Goal: Register for event/course

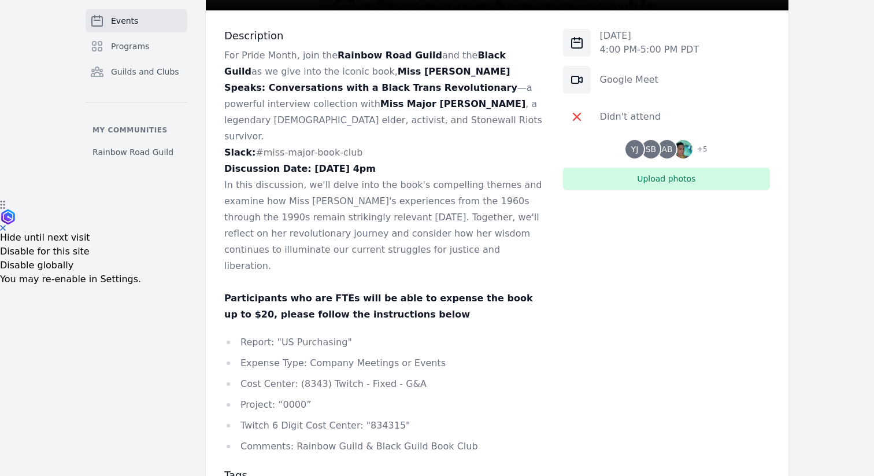
scroll to position [276, 0]
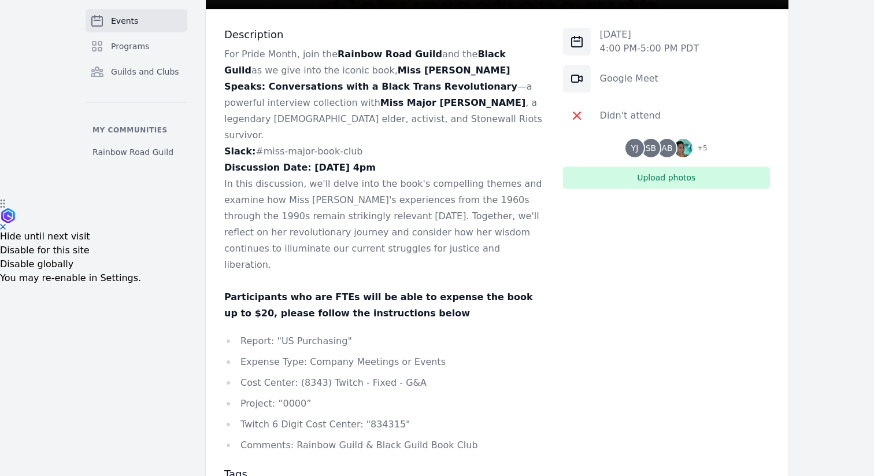
click at [124, 27] on link "Events" at bounding box center [137, 20] width 102 height 23
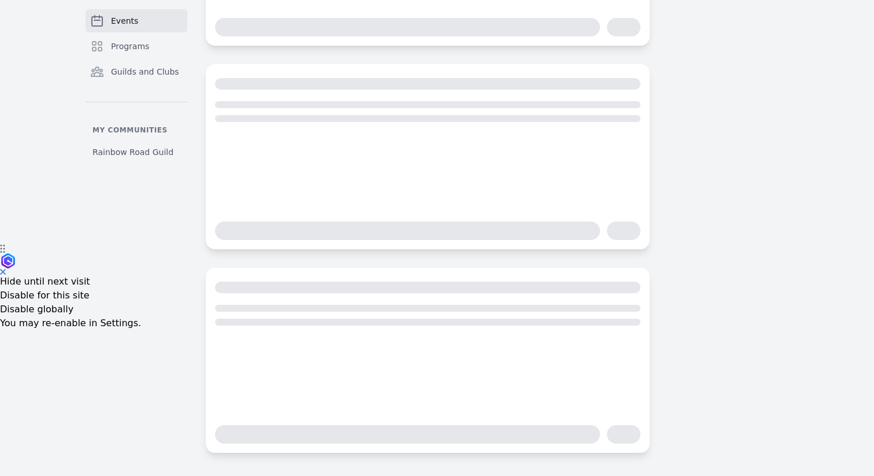
scroll to position [231, 0]
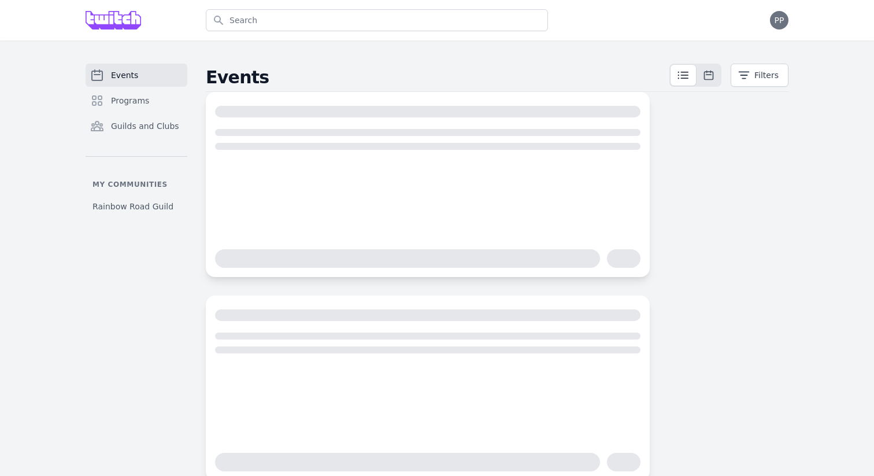
click at [153, 70] on link "Events" at bounding box center [137, 75] width 102 height 23
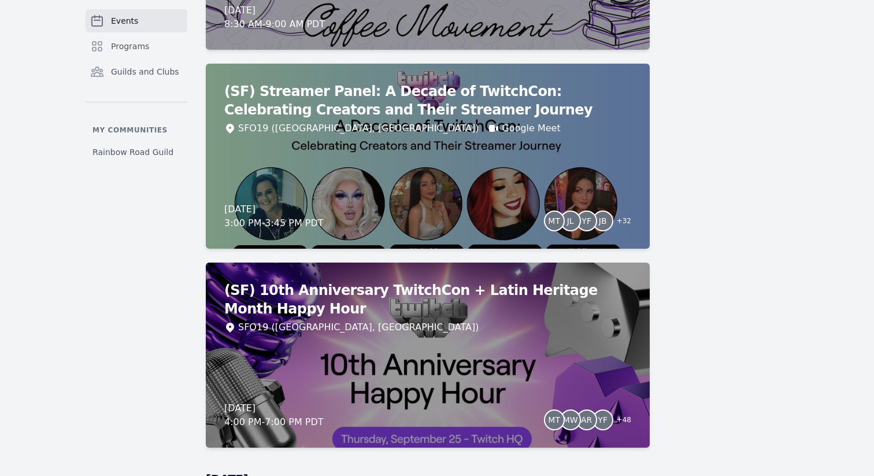
scroll to position [2062, 0]
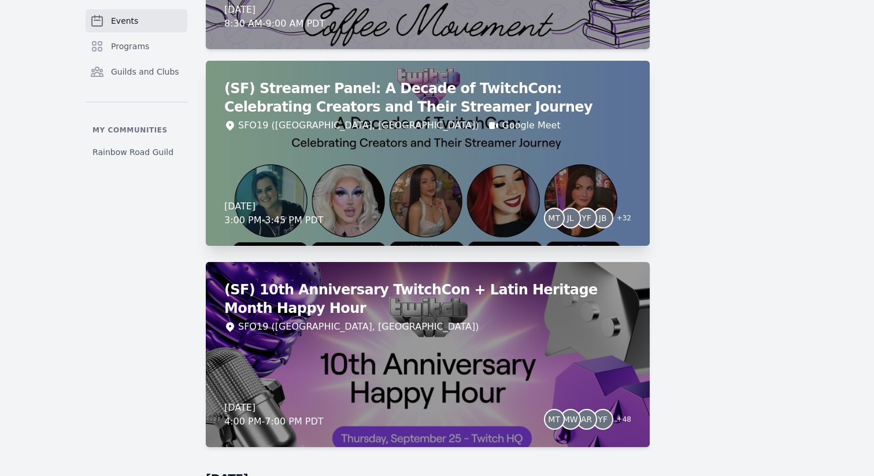
click at [390, 172] on div "(SF) Streamer Panel: A Decade of TwitchCon: Celebrating Creators and Their Stre…" at bounding box center [428, 153] width 444 height 185
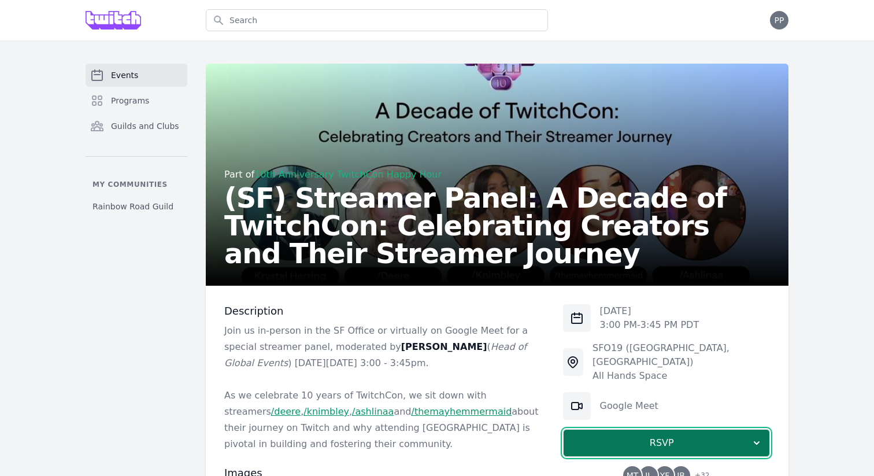
click at [621, 436] on span "RSVP" at bounding box center [662, 443] width 178 height 14
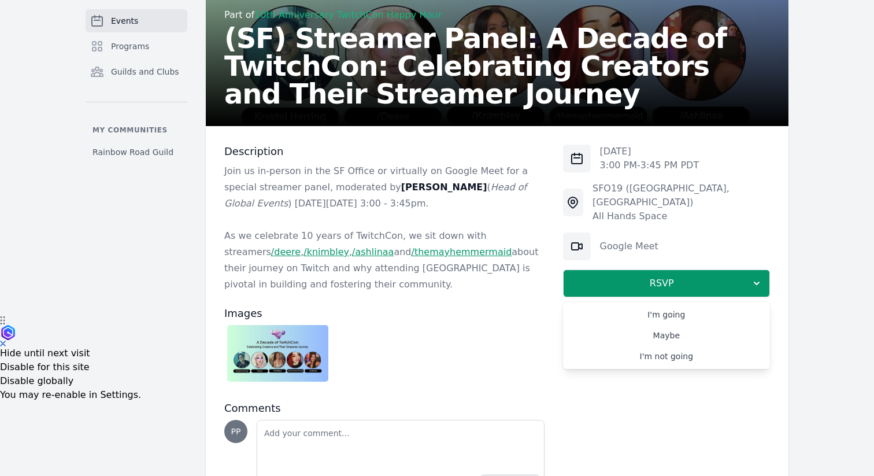
scroll to position [226, 0]
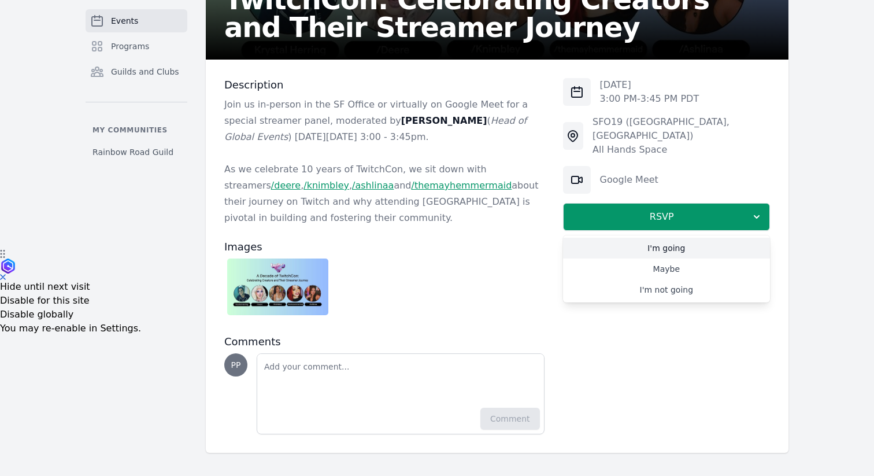
click at [619, 238] on link "I'm going" at bounding box center [666, 248] width 207 height 21
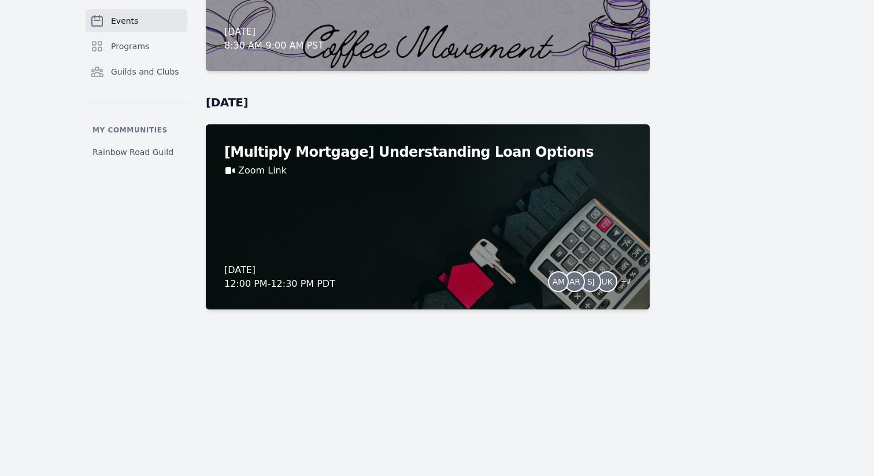
scroll to position [8478, 0]
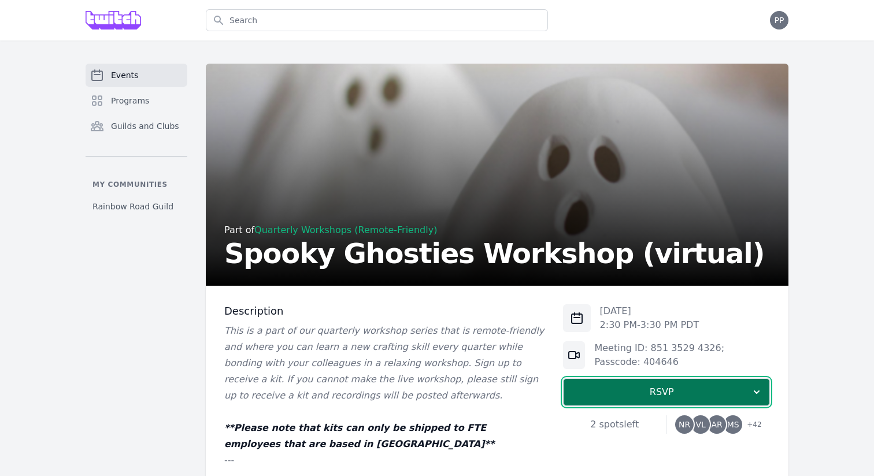
click at [628, 393] on span "RSVP" at bounding box center [662, 392] width 178 height 14
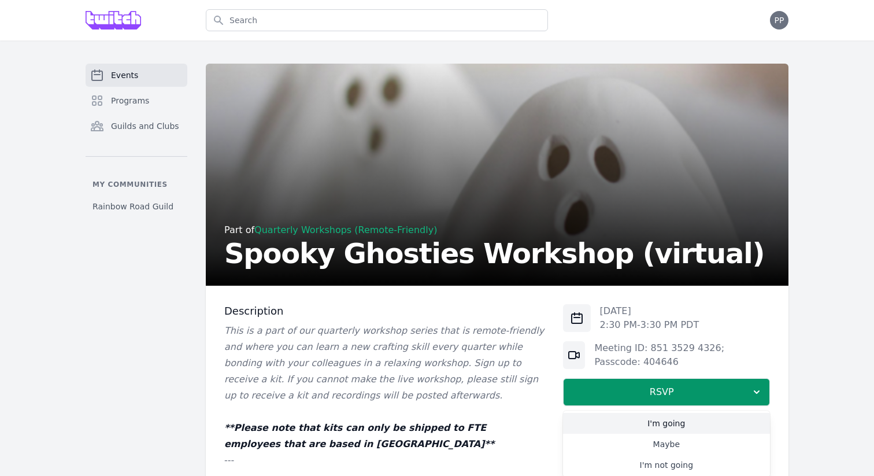
click at [646, 427] on link "I'm going" at bounding box center [666, 423] width 207 height 21
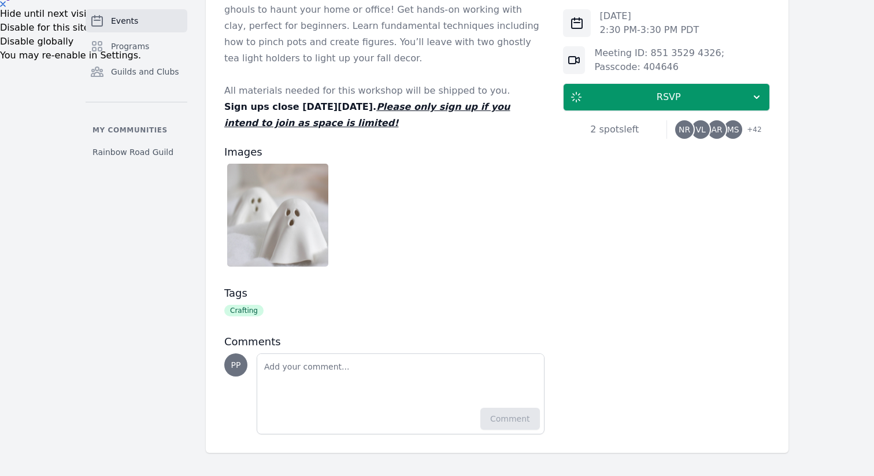
scroll to position [644, 0]
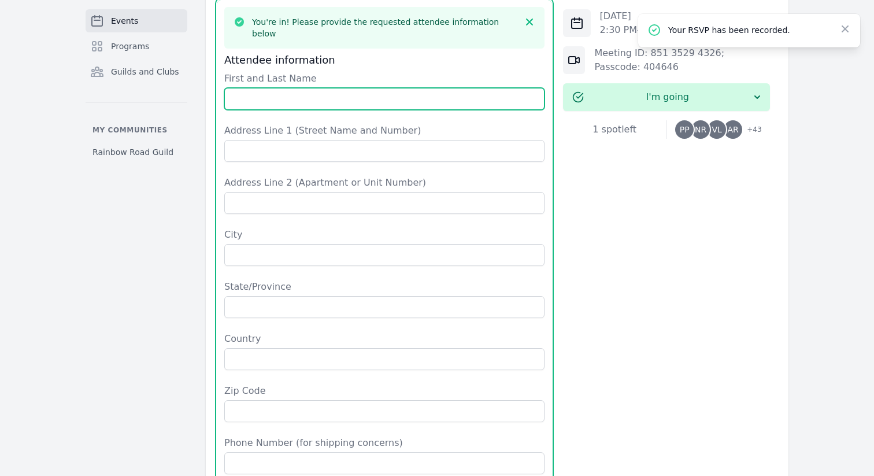
click at [312, 88] on input "First and Last Name" at bounding box center [384, 99] width 320 height 22
type input "Paige Pawlowski"
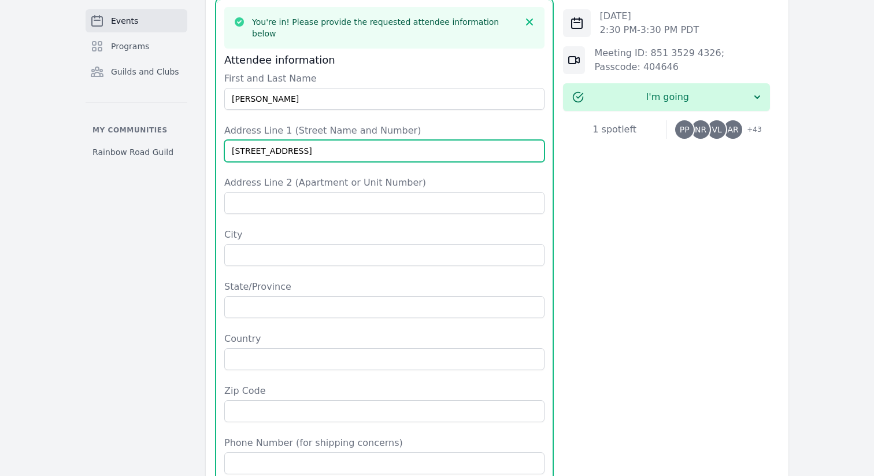
type input "712 S 8th St Apt 1A"
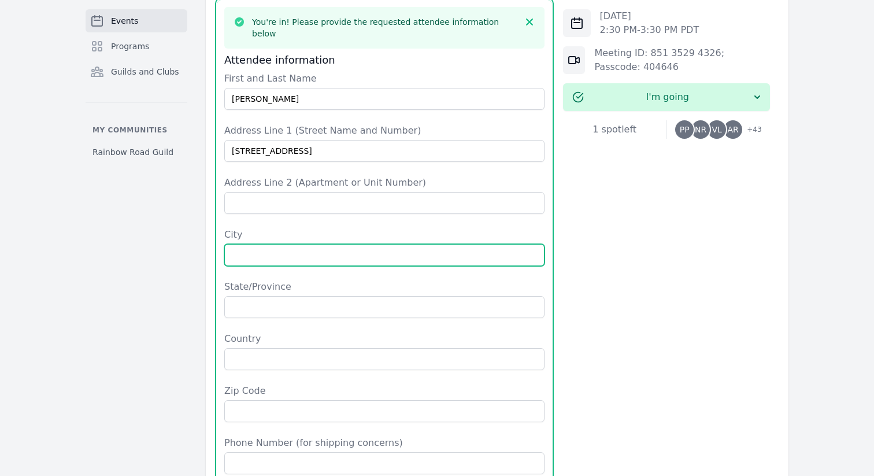
click at [298, 252] on input "City" at bounding box center [384, 255] width 320 height 22
type input "Philadelphia"
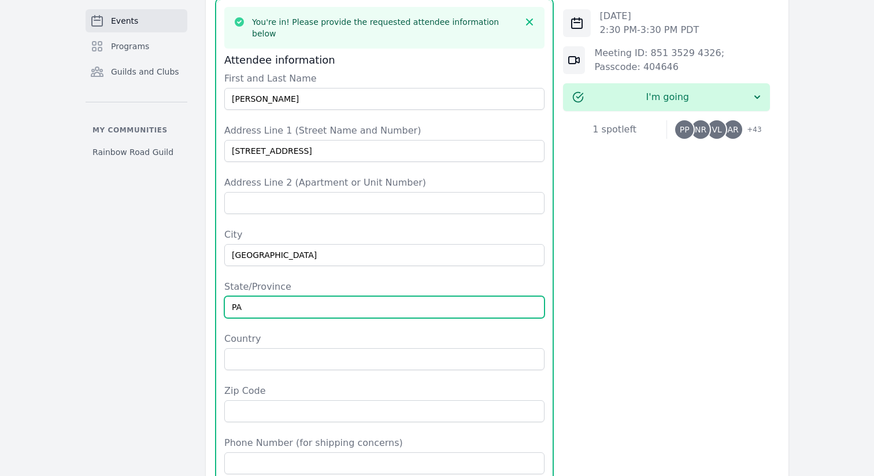
type input "PA"
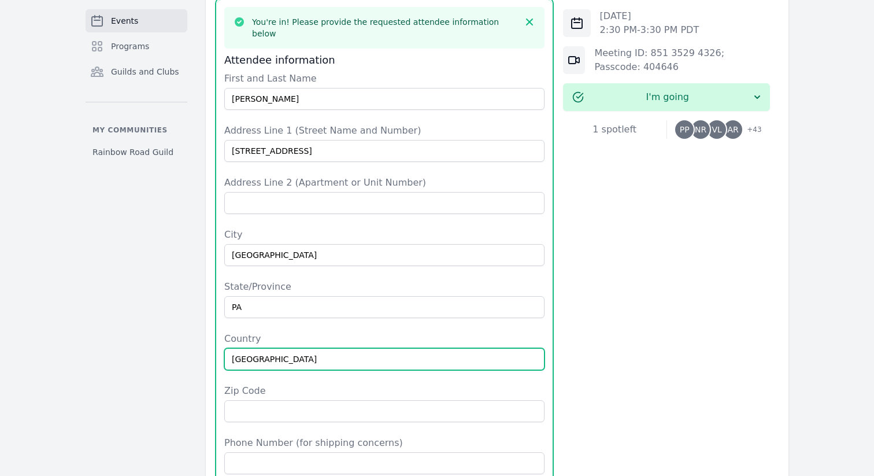
type input "USA"
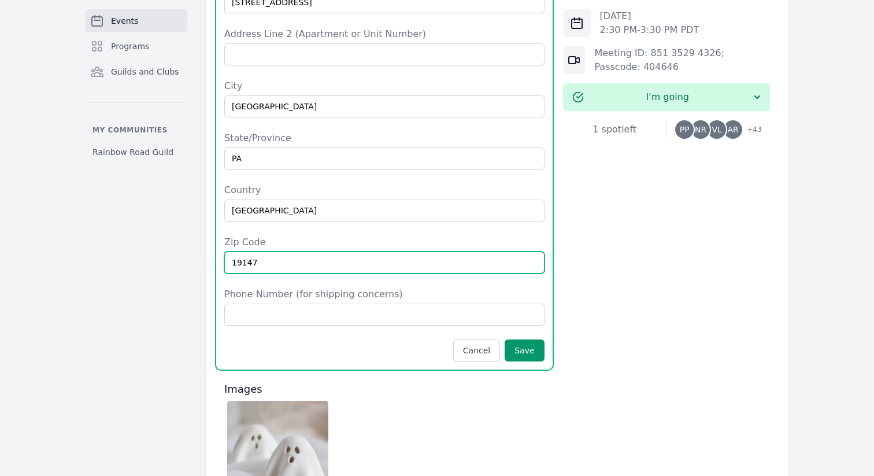
scroll to position [920, 0]
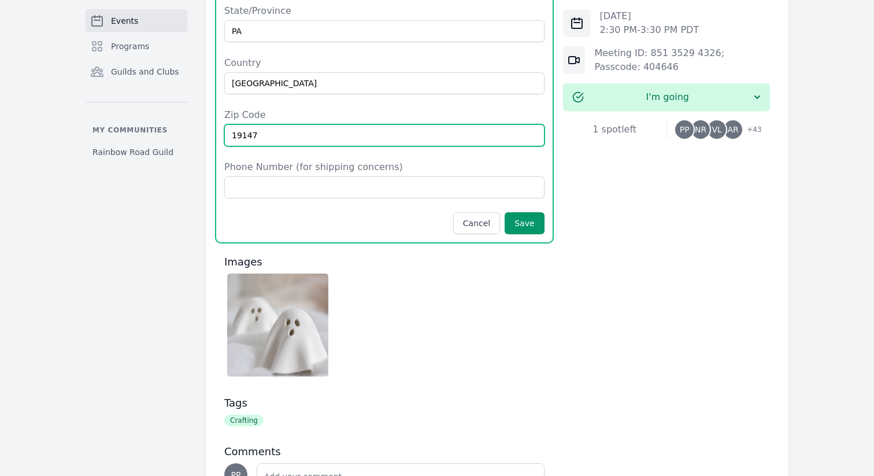
type input "19147"
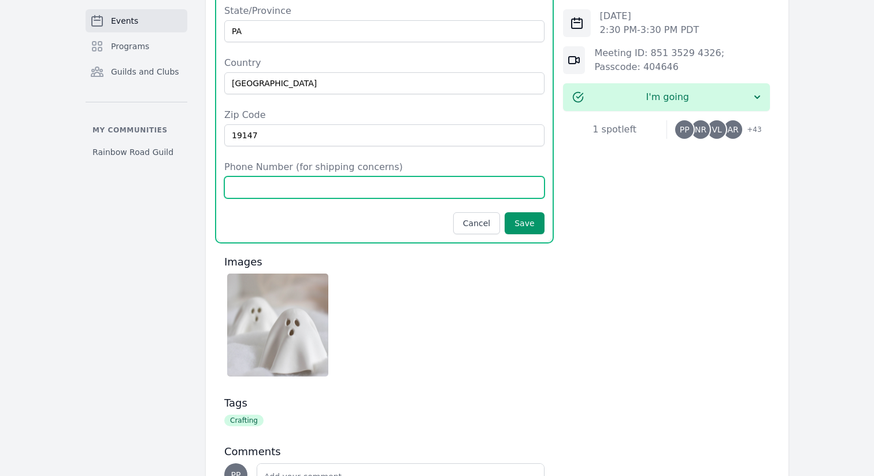
click at [337, 176] on input "Phone Number (for shipping concerns)" at bounding box center [384, 187] width 320 height 22
type input "2676669222"
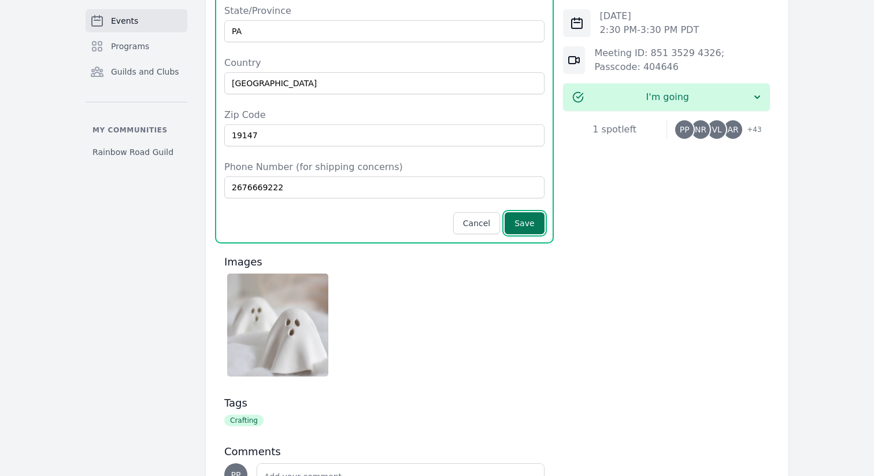
click at [528, 220] on button "Save" at bounding box center [524, 223] width 39 height 22
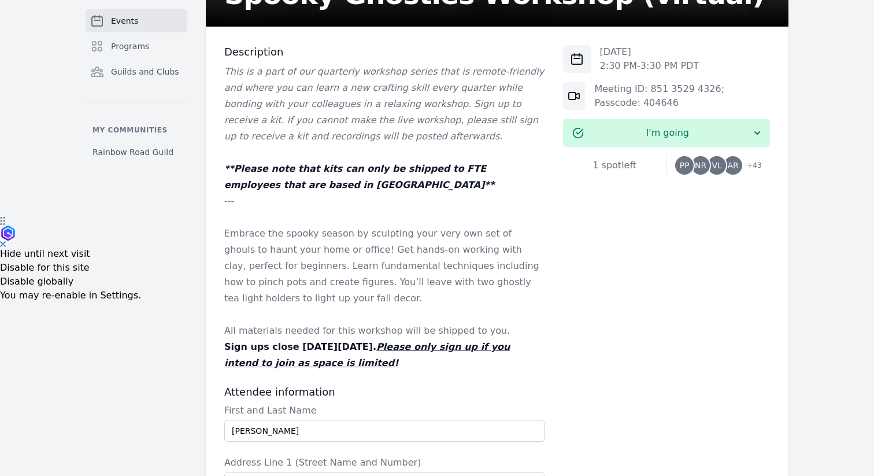
scroll to position [0, 0]
